Goal: Information Seeking & Learning: Learn about a topic

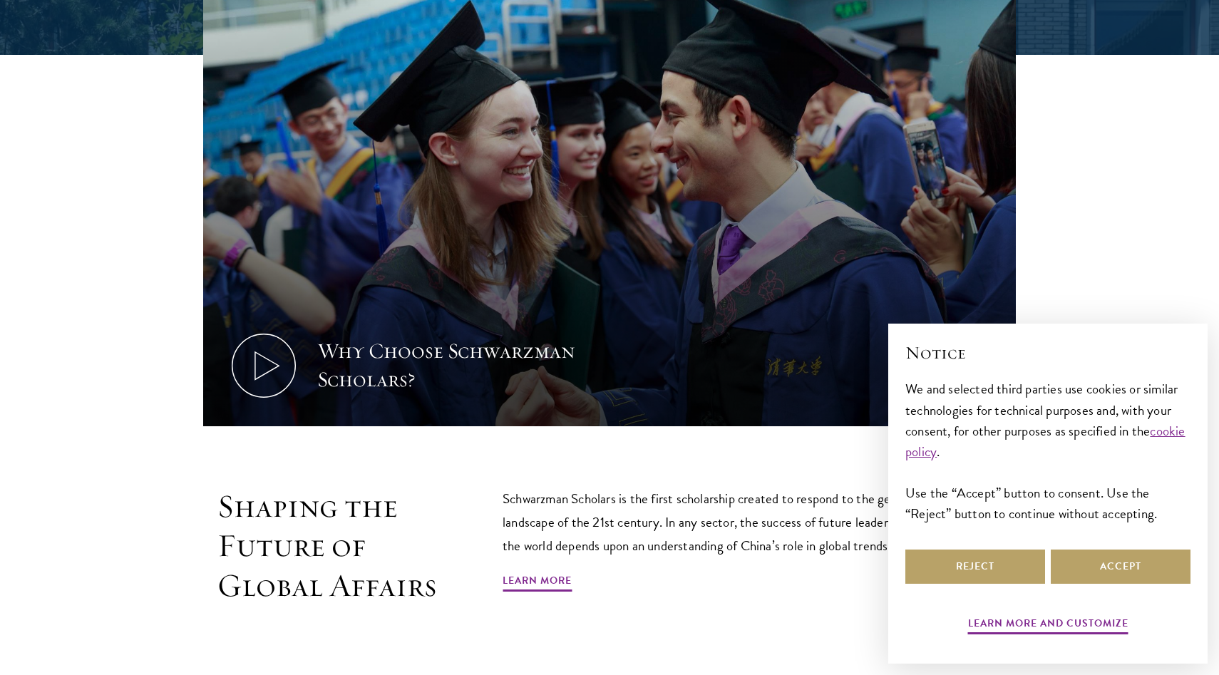
scroll to position [698, 0]
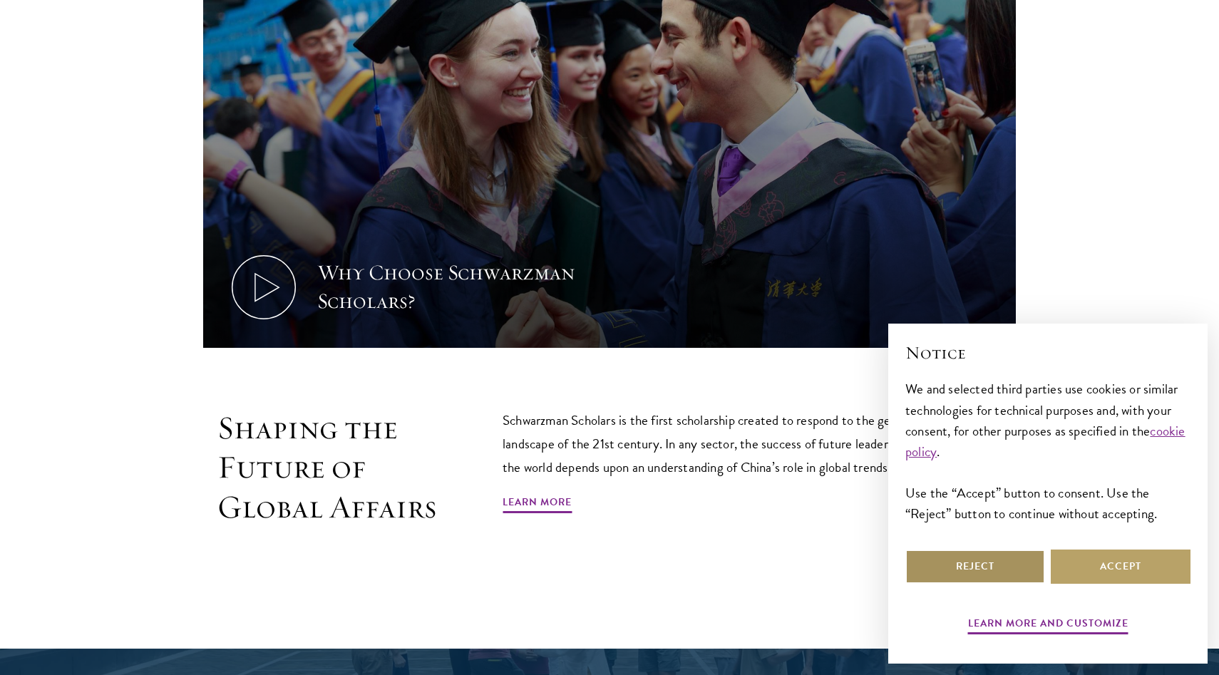
click at [994, 572] on button "Reject" at bounding box center [975, 567] width 140 height 34
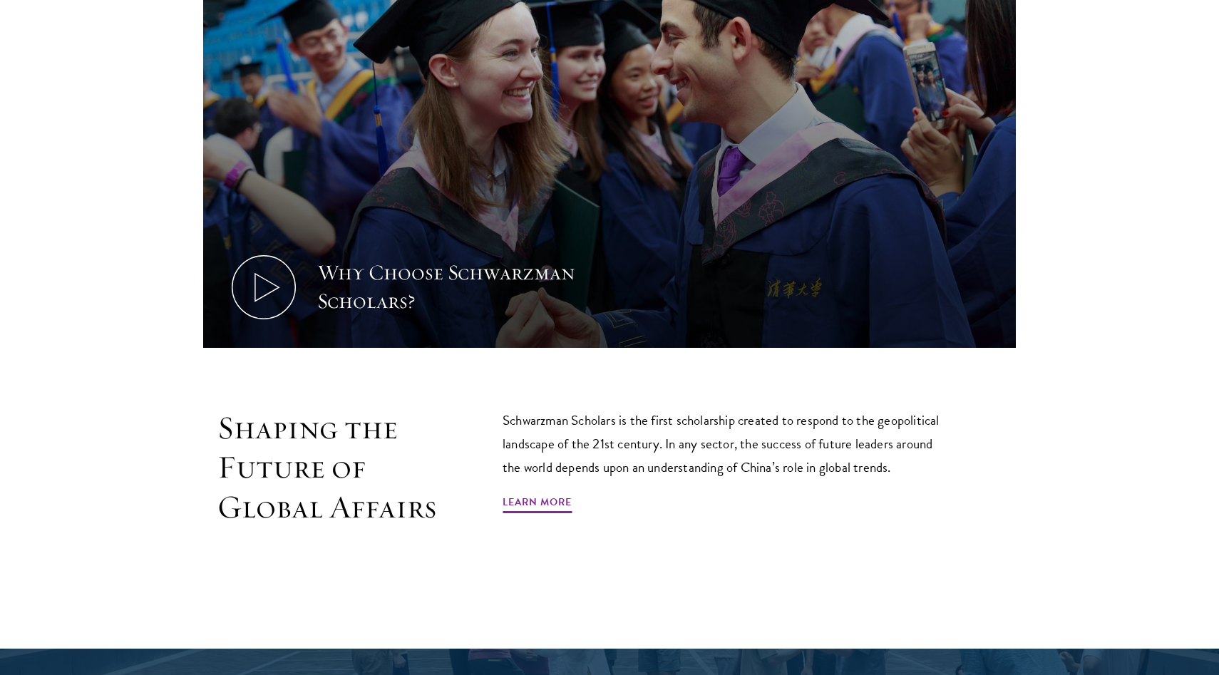
click at [1063, 417] on div "Shaping the Future of Global Affairs Schwarzman Scholars is the first scholarsh…" at bounding box center [609, 499] width 1026 height 183
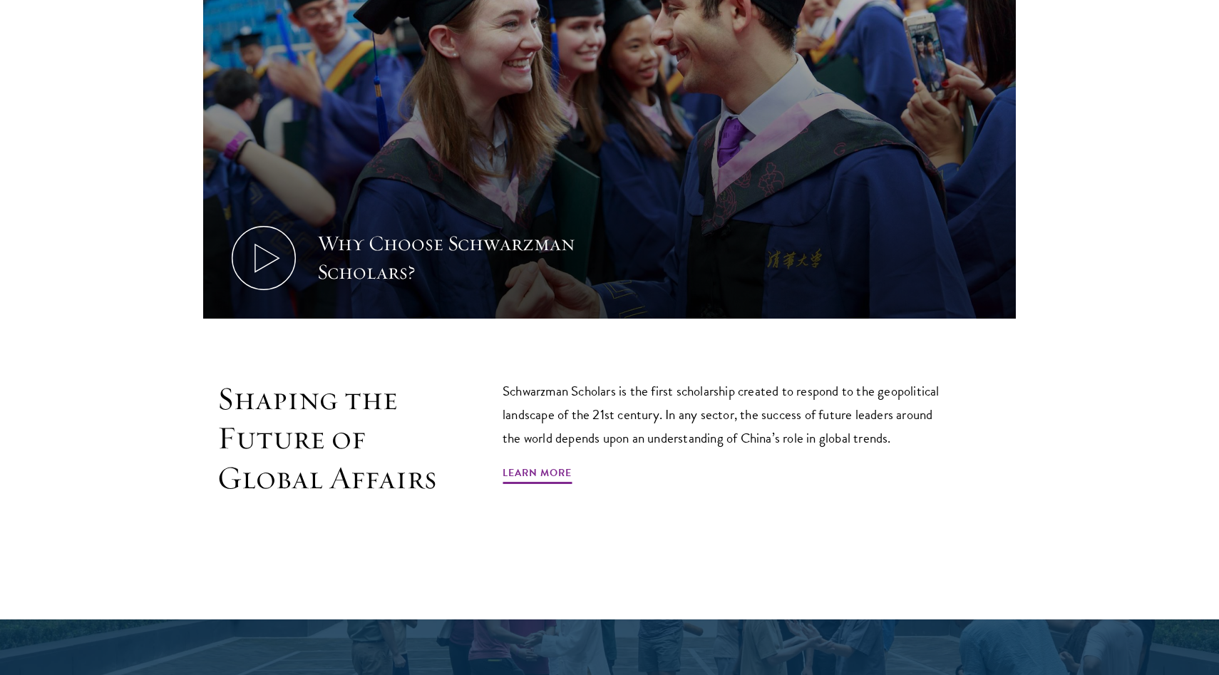
scroll to position [773, 0]
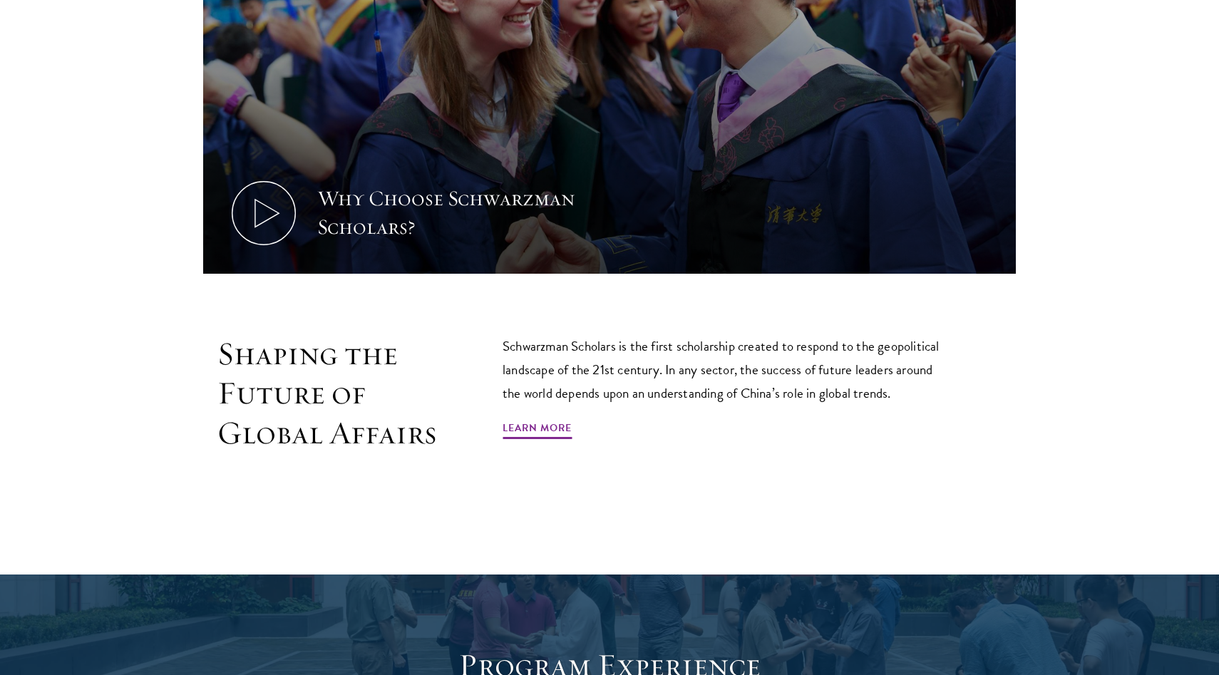
click at [1078, 393] on div "Shaping the Future of Global Affairs Schwarzman Scholars is the first scholarsh…" at bounding box center [609, 425] width 1026 height 183
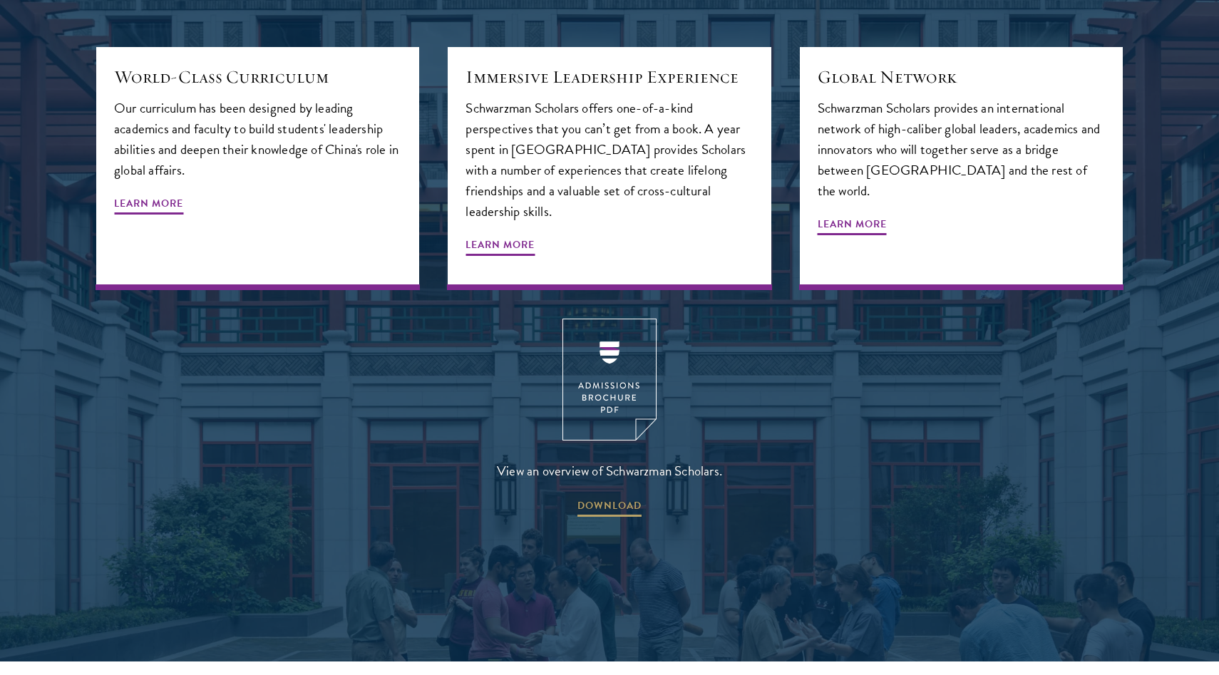
scroll to position [2026, 0]
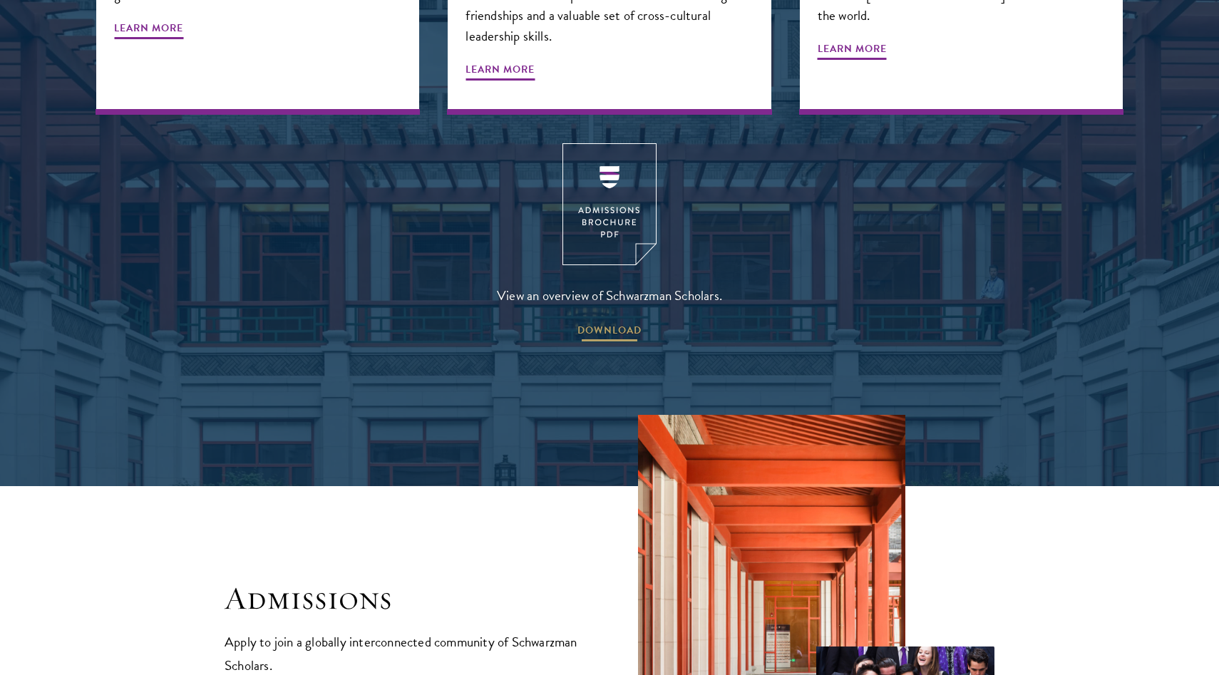
click at [619, 321] on span "DOWNLOAD" at bounding box center [609, 332] width 64 height 22
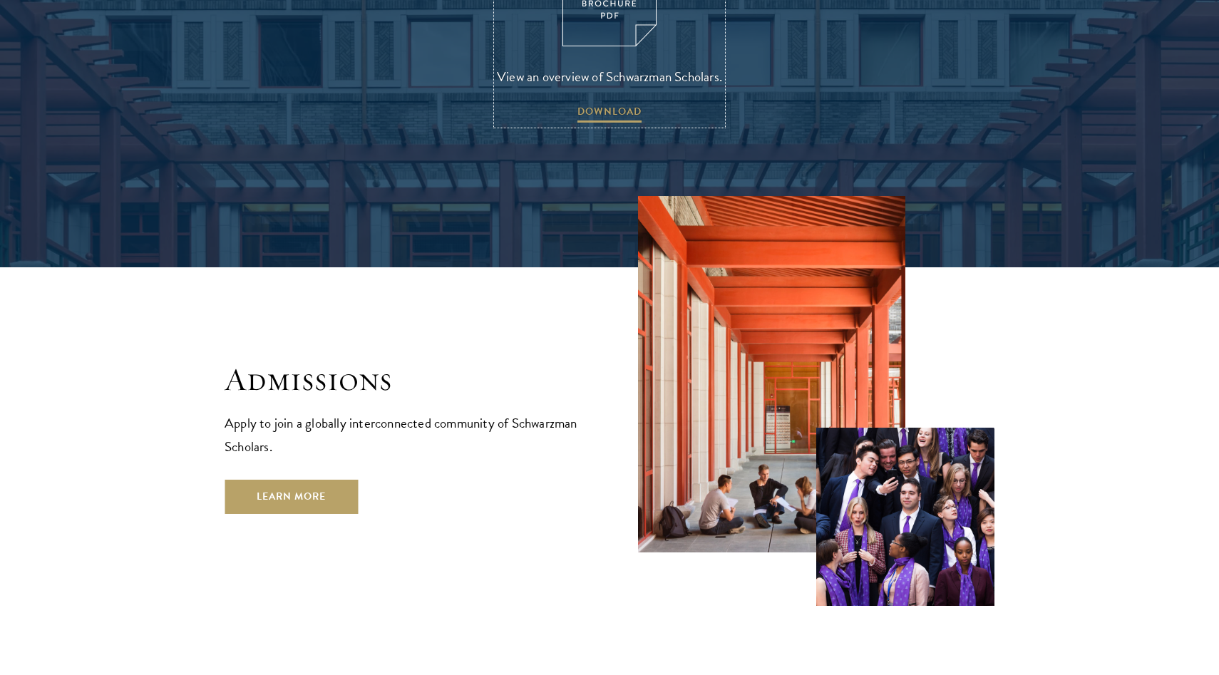
scroll to position [2425, 0]
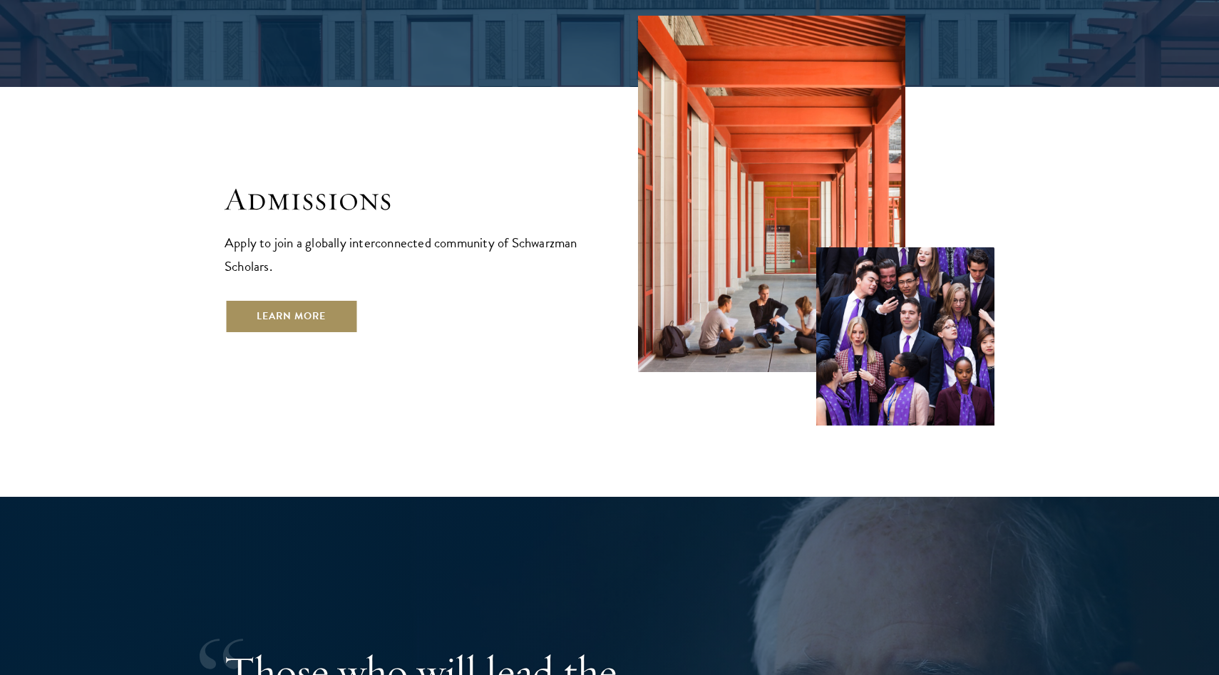
click at [321, 299] on link "Learn More" at bounding box center [291, 316] width 133 height 34
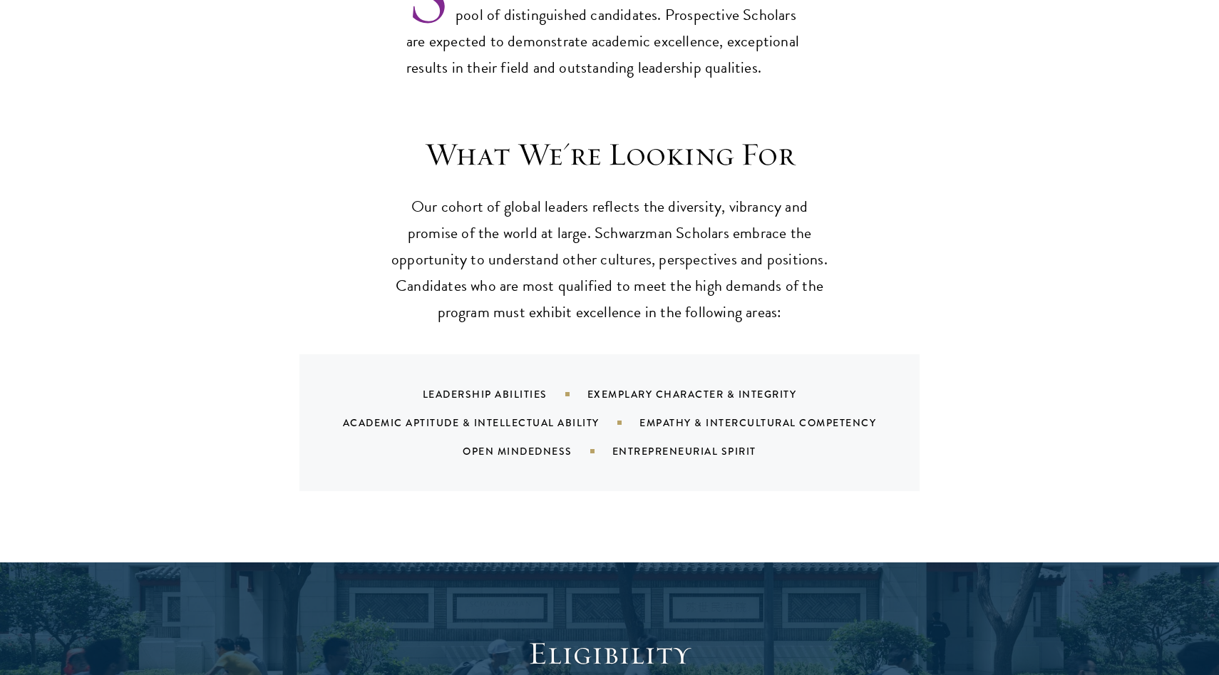
scroll to position [1278, 0]
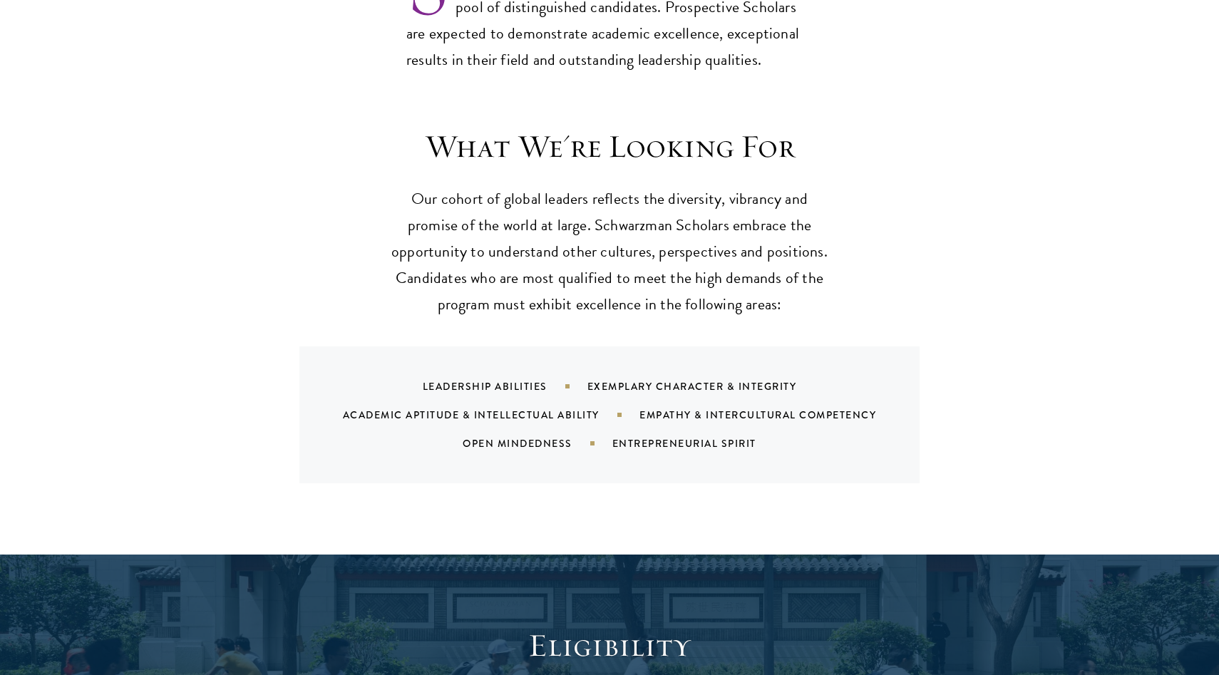
click at [570, 485] on div "What We're Looking For Our cohort of global leaders reflects the diversity, vib…" at bounding box center [609, 327] width 1219 height 455
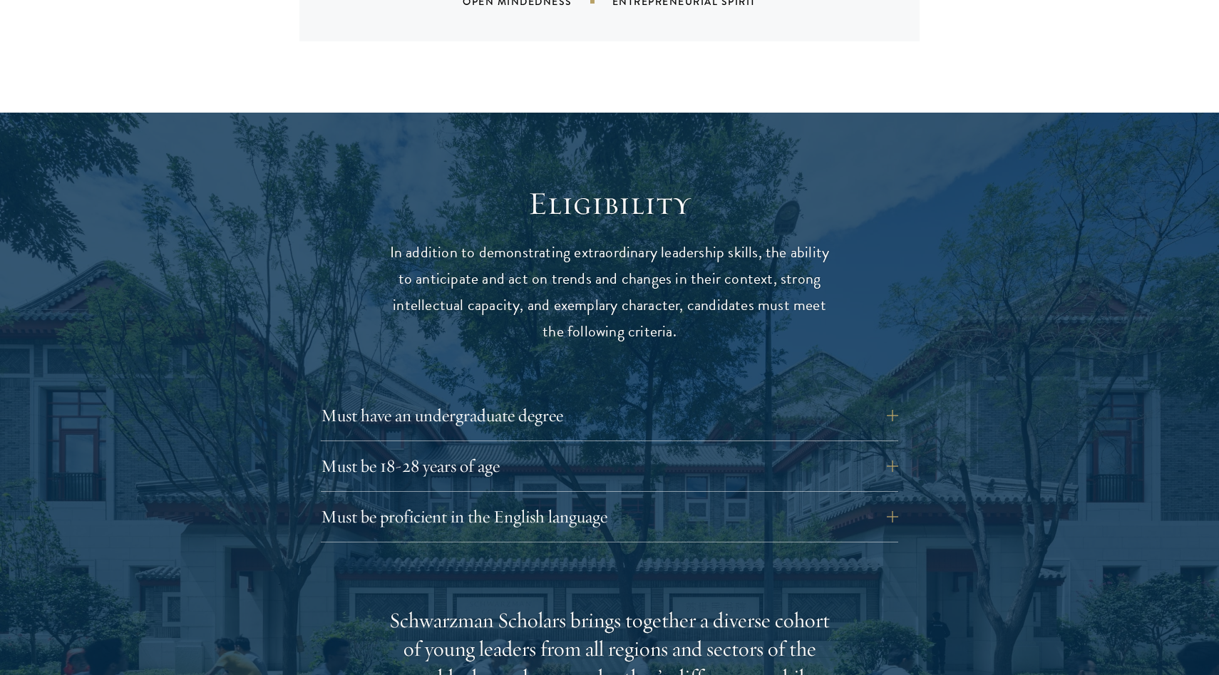
scroll to position [1778, 0]
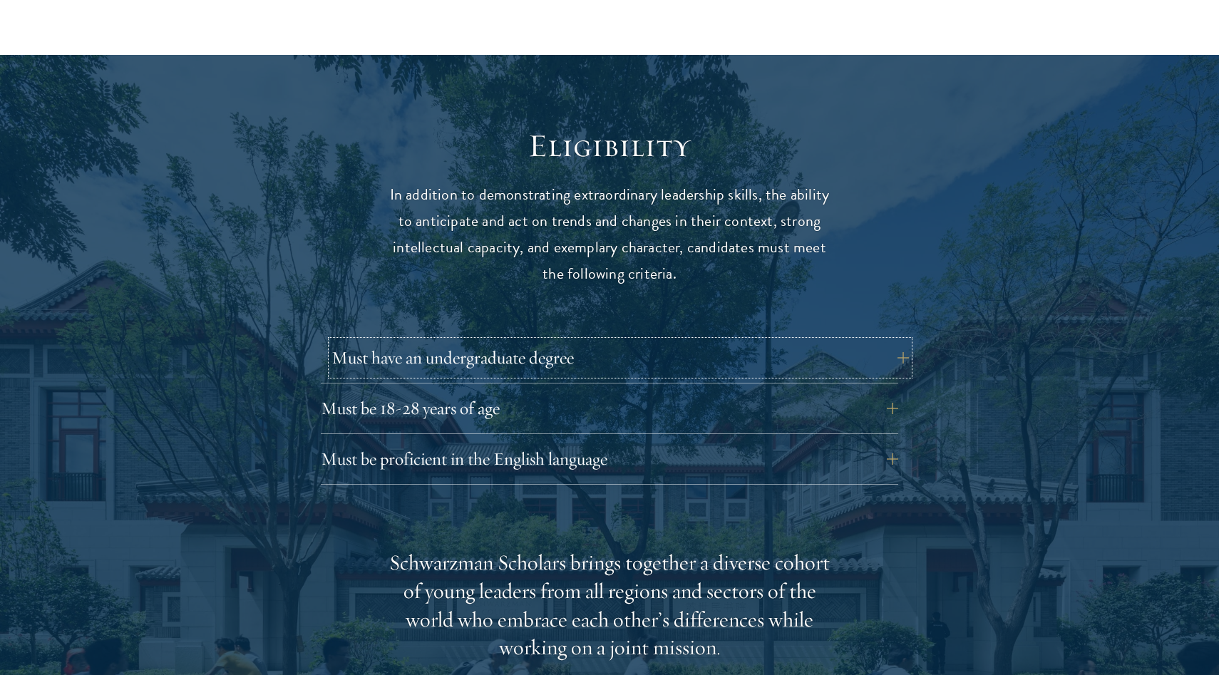
click at [618, 341] on button "Must have an undergraduate degree" at bounding box center [619, 358] width 577 height 34
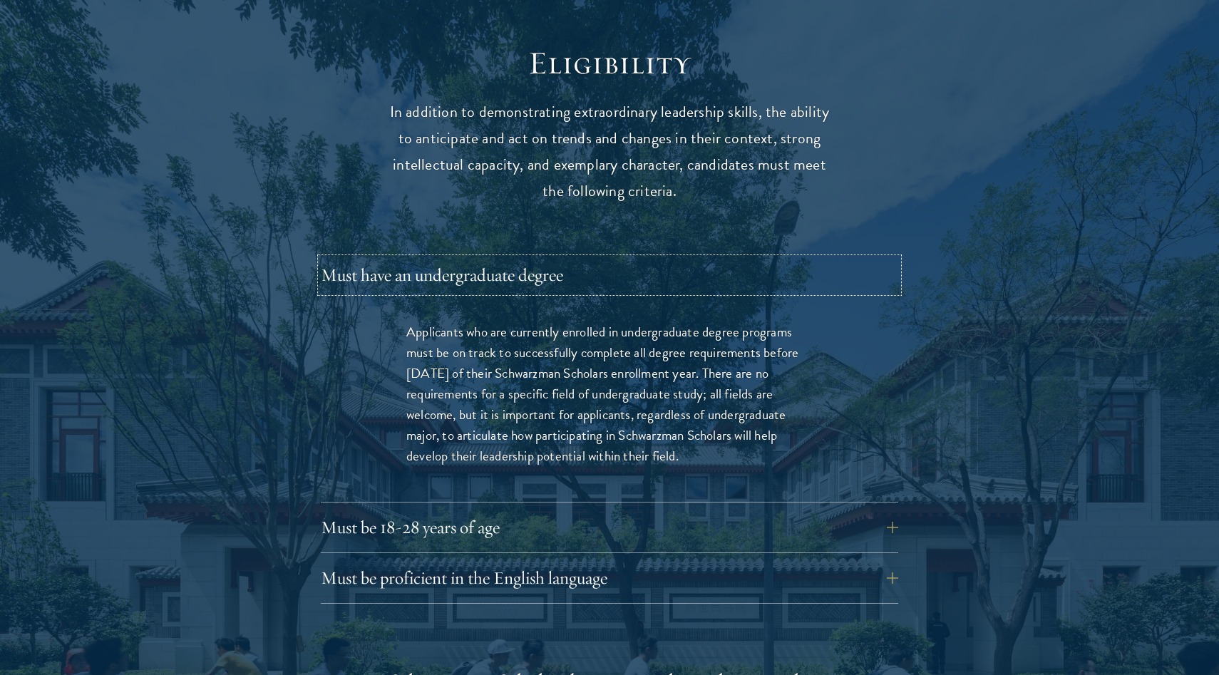
scroll to position [1941, 0]
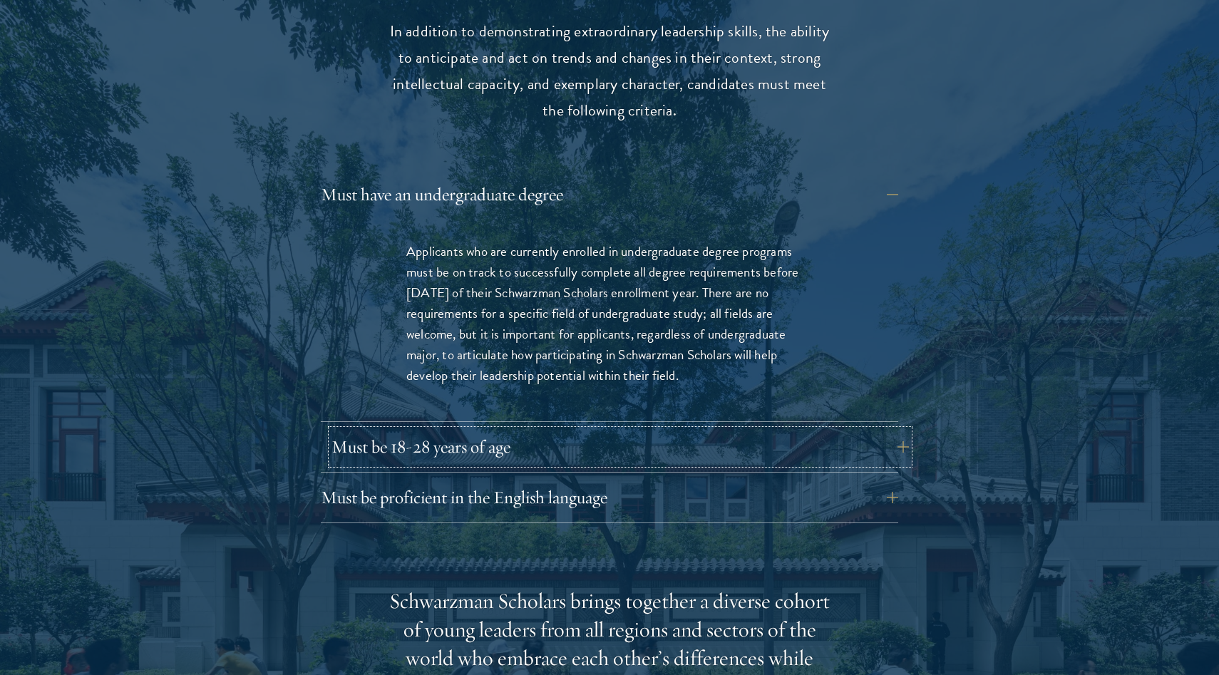
click at [552, 430] on button "Must be 18-28 years of age" at bounding box center [619, 447] width 577 height 34
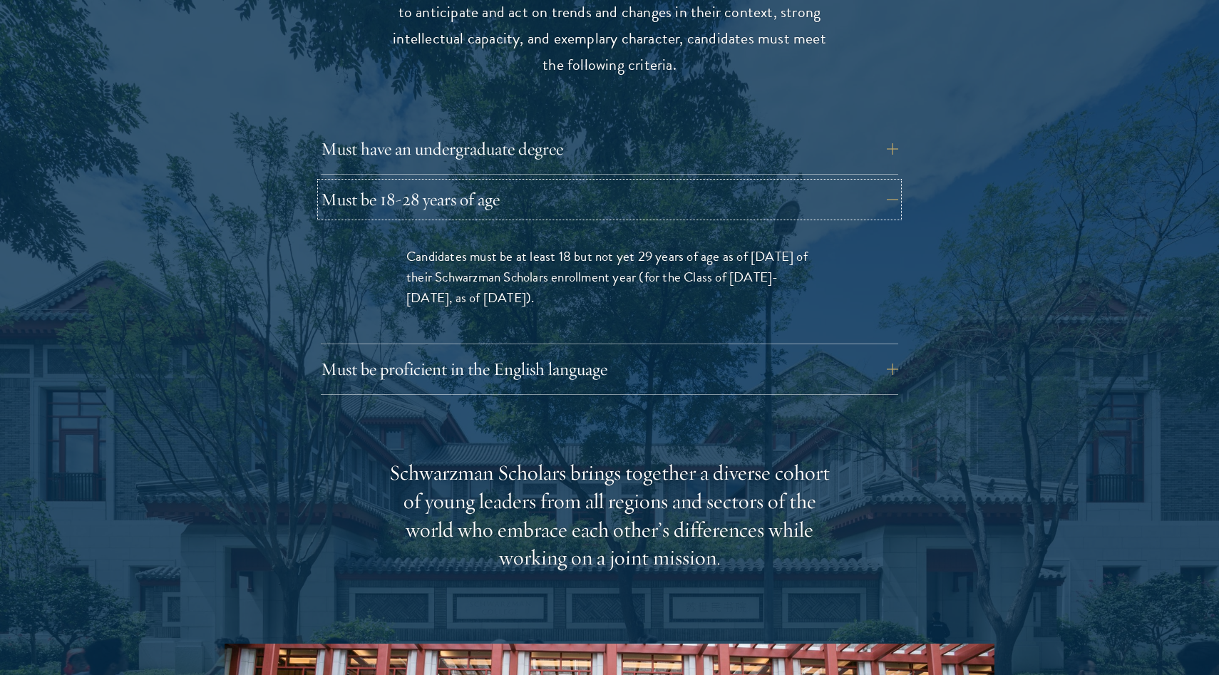
scroll to position [2047, 0]
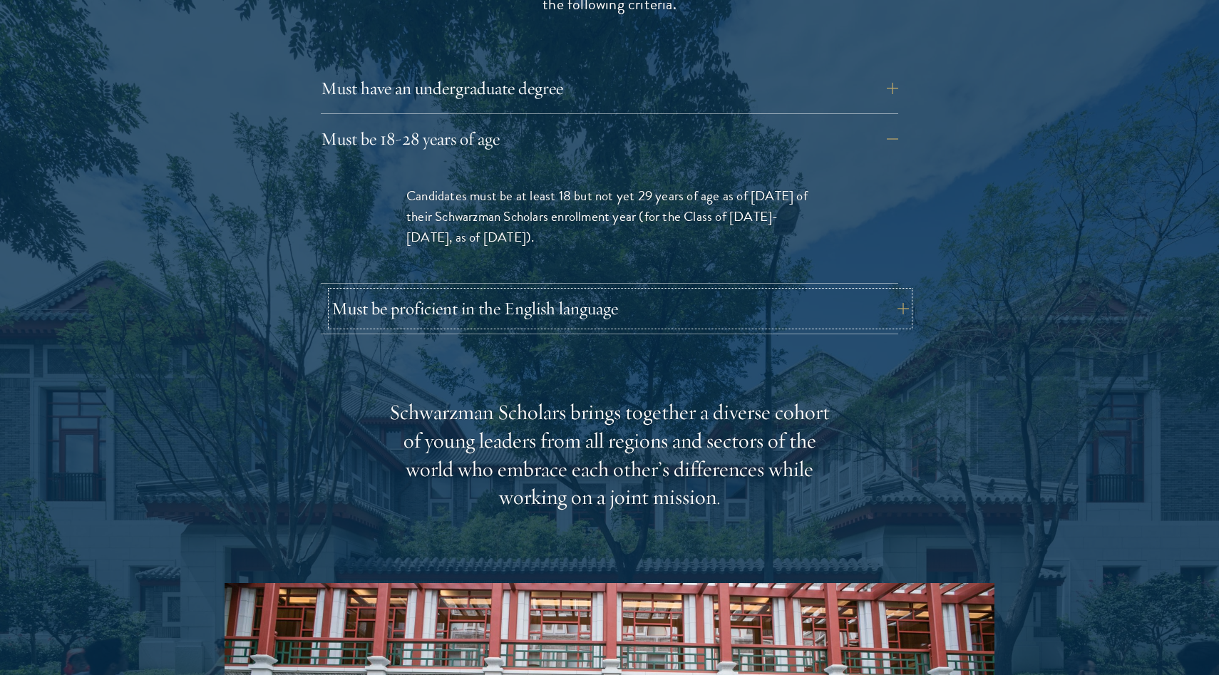
click at [596, 292] on button "Must be proficient in the English language" at bounding box center [619, 309] width 577 height 34
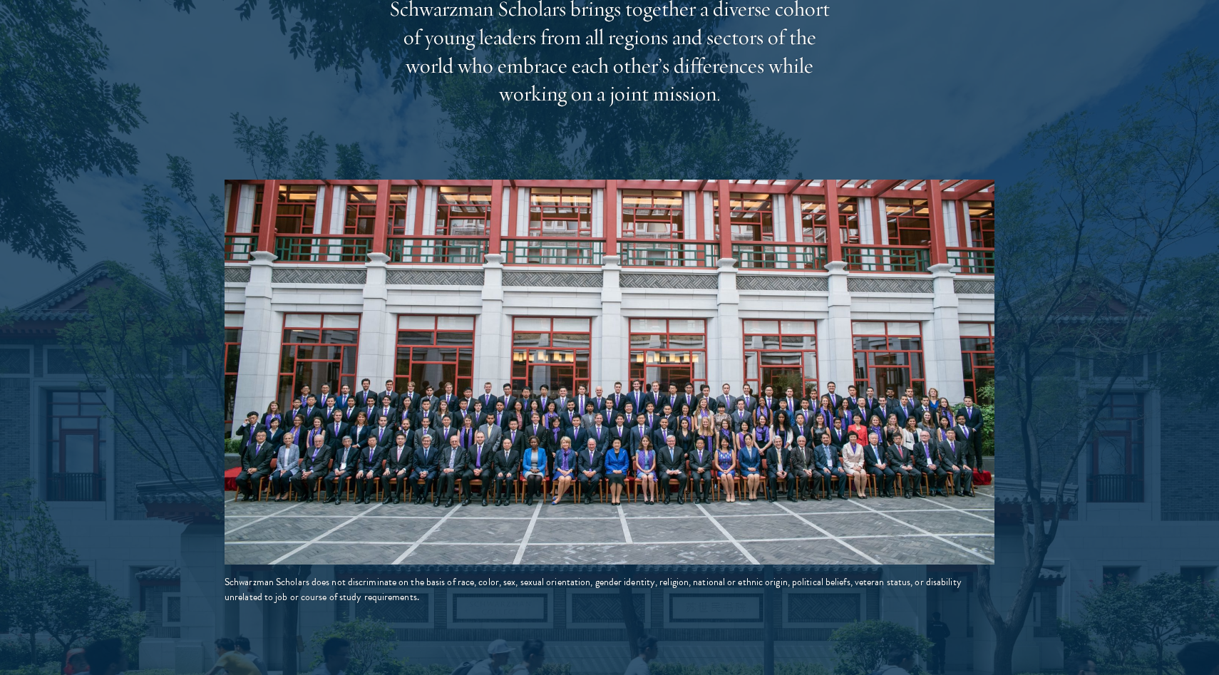
scroll to position [3188, 0]
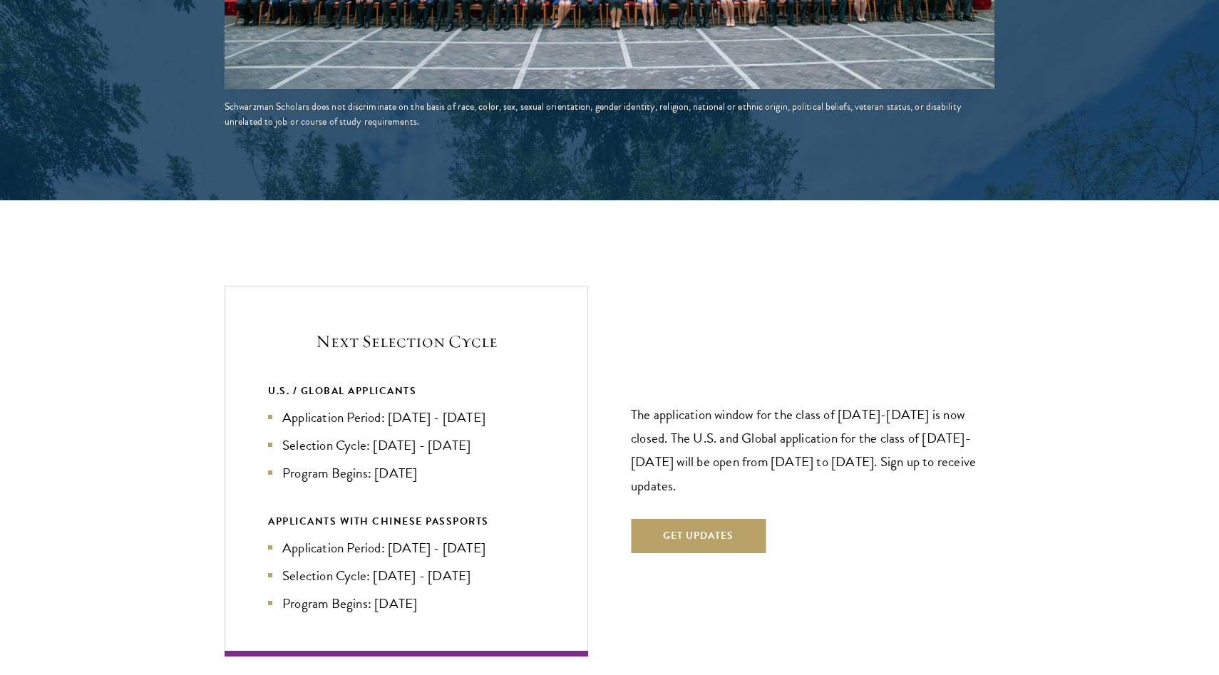
click at [609, 613] on div "Next Selection Cycle U.S. / GLOBAL APPLICANTS Application Period: [DATE] - [DAT…" at bounding box center [610, 471] width 770 height 370
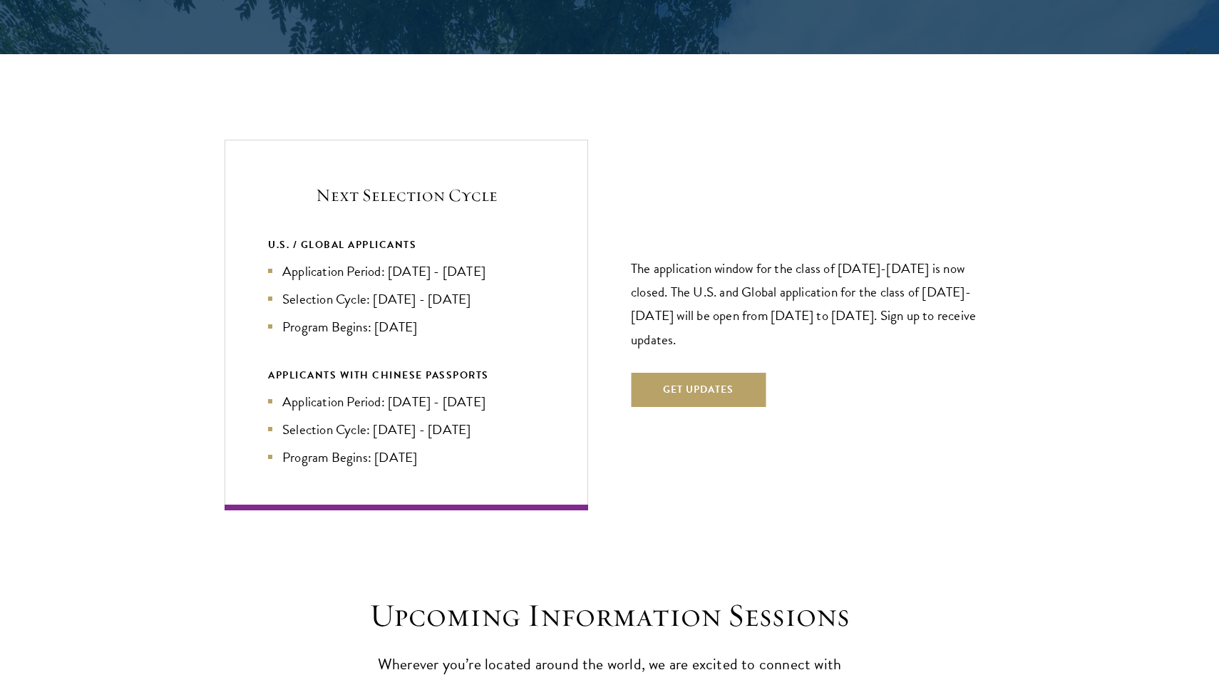
scroll to position [3378, 0]
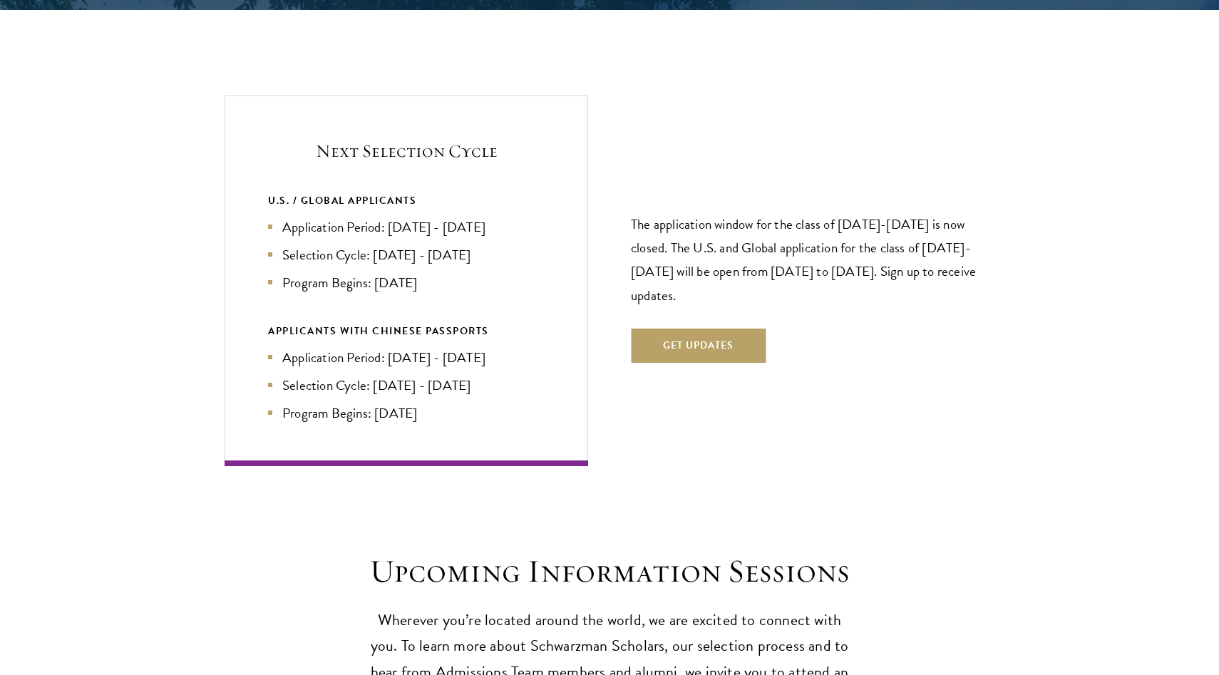
click at [600, 552] on h2 "Upcoming Information Sessions" at bounding box center [609, 572] width 492 height 40
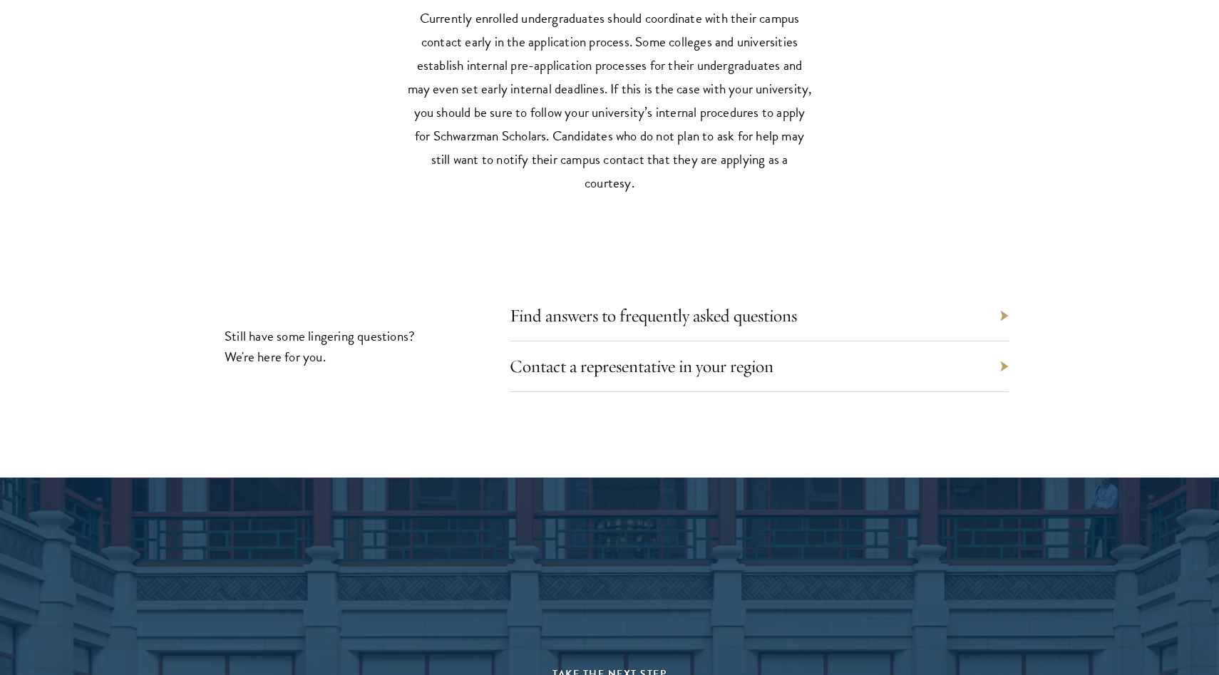
scroll to position [7183, 0]
